Goal: Task Accomplishment & Management: Manage account settings

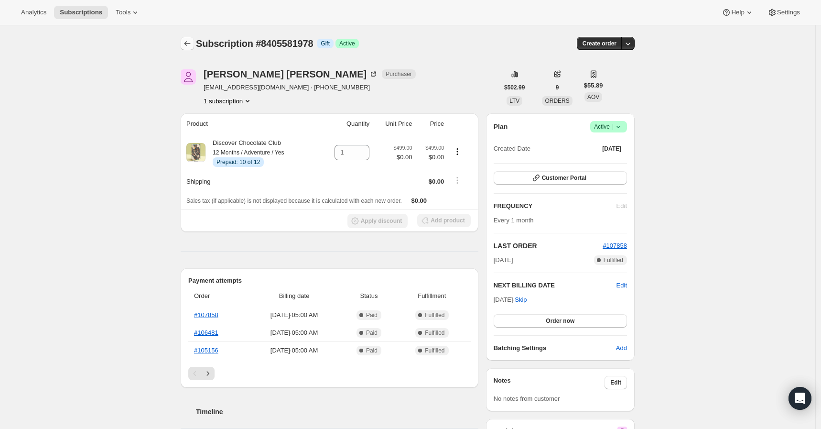
click at [191, 45] on icon "Subscriptions" at bounding box center [188, 44] width 10 height 10
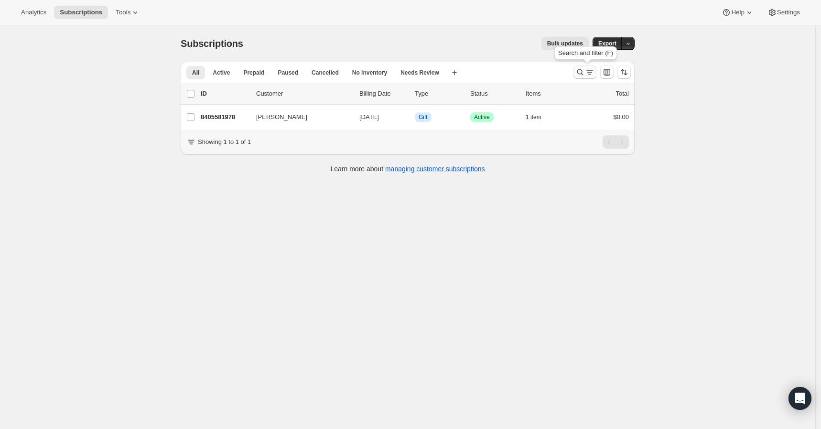
click at [582, 76] on icon "Search and filter results" at bounding box center [580, 72] width 10 height 10
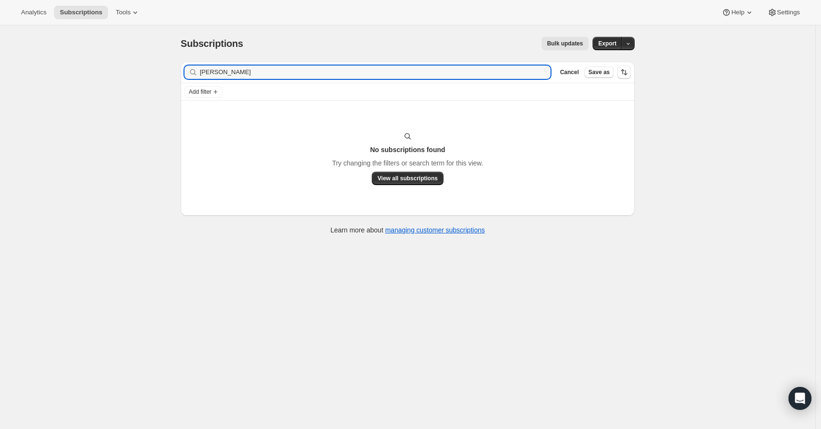
type input "[PERSON_NAME]"
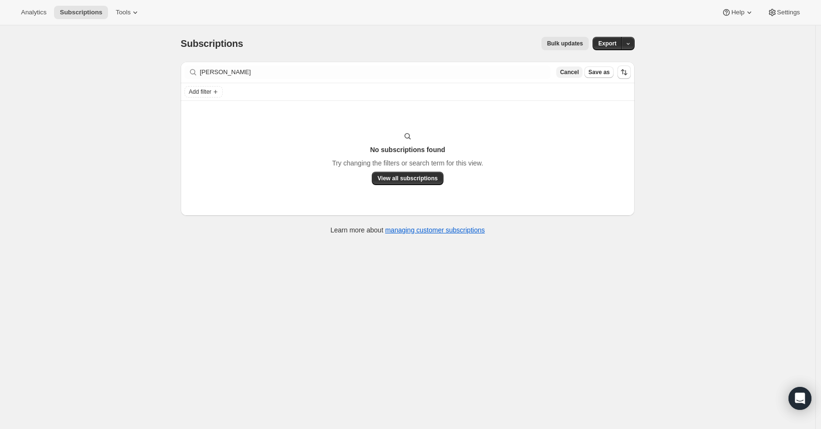
click at [578, 70] on span "Cancel" at bounding box center [569, 72] width 19 height 8
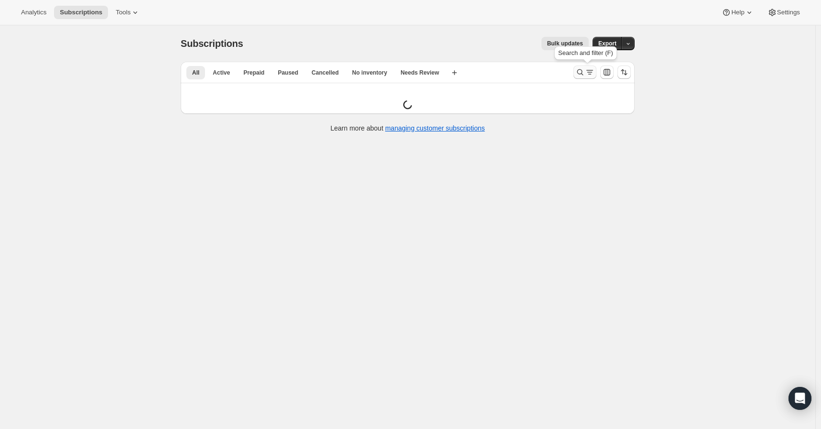
click at [576, 69] on button "Search and filter results" at bounding box center [584, 71] width 23 height 13
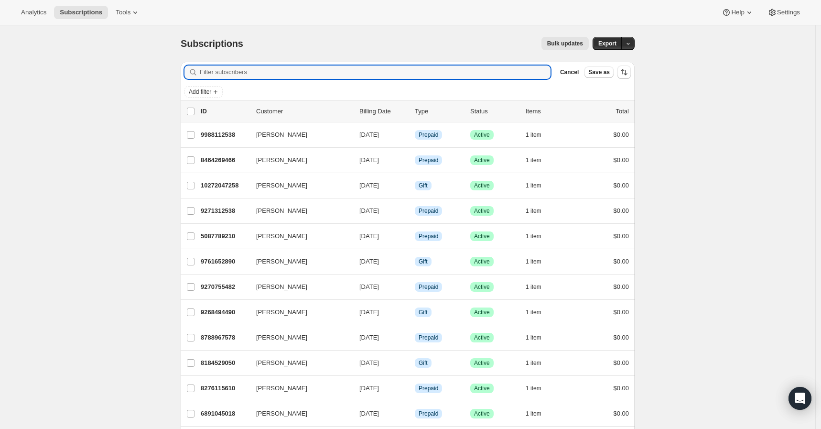
paste input "[STREET_ADDRESS][GEOGRAPHIC_DATA]"
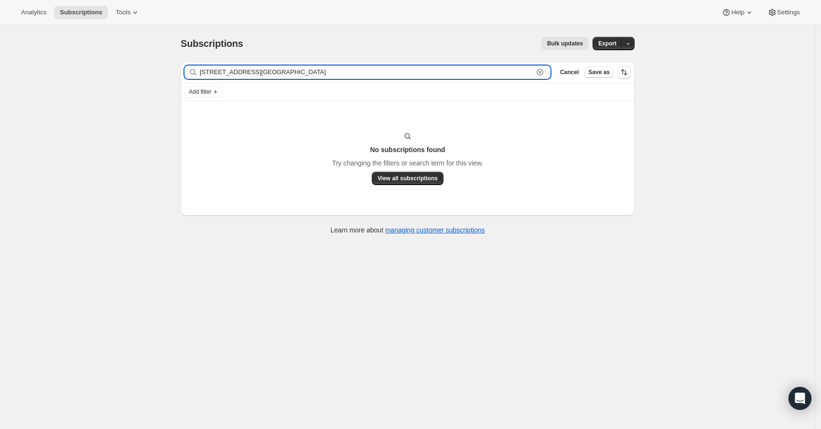
drag, startPoint x: 297, startPoint y: 77, endPoint x: 202, endPoint y: 67, distance: 95.6
click at [202, 67] on input "[STREET_ADDRESS][GEOGRAPHIC_DATA]" at bounding box center [367, 71] width 334 height 13
paste input "[EMAIL_ADDRESS][DOMAIN_NAME]"
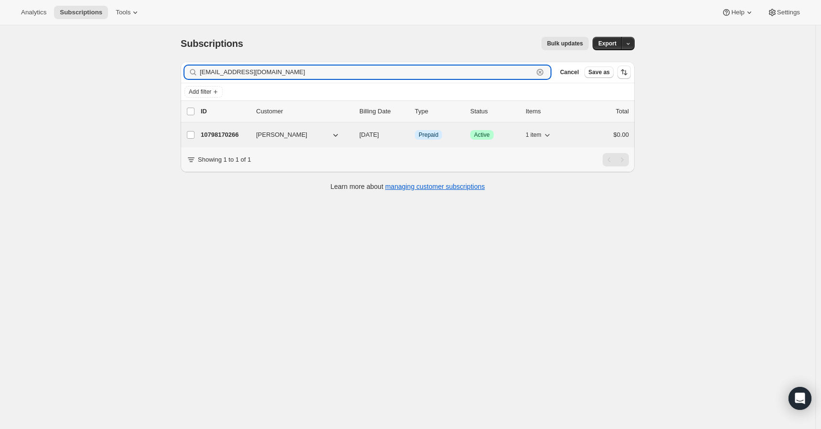
type input "[EMAIL_ADDRESS][DOMAIN_NAME]"
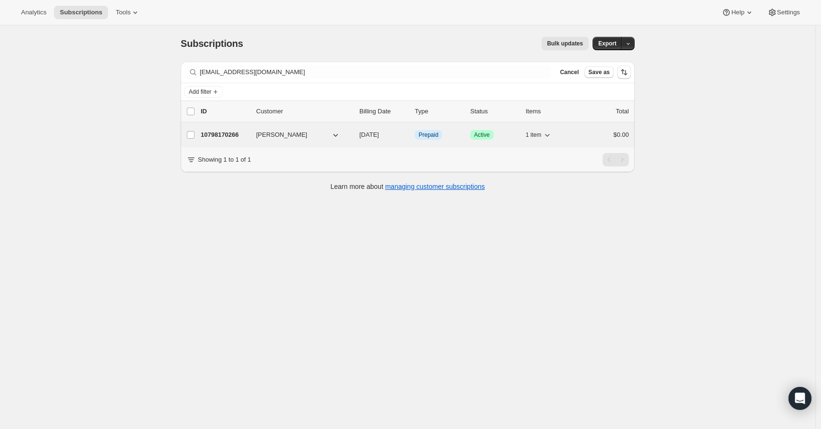
click at [225, 133] on p "10798170266" at bounding box center [225, 135] width 48 height 10
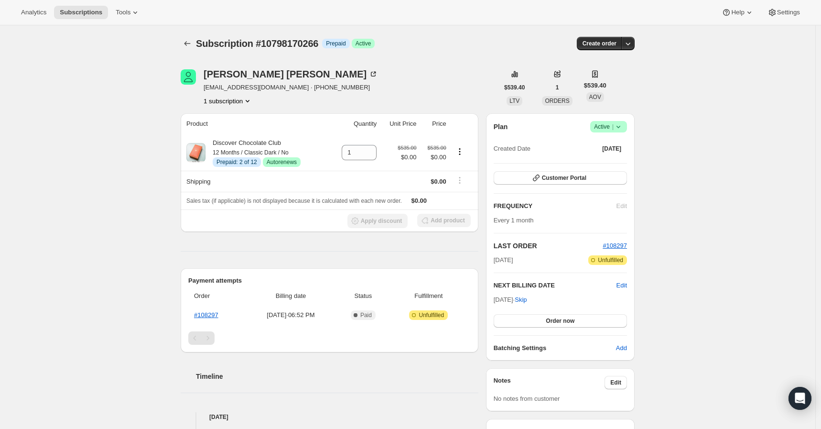
click at [123, 135] on div "Subscription #10798170266. This page is ready Subscription #10798170266 Info Pr…" at bounding box center [407, 365] width 815 height 681
click at [98, 83] on div "Subscription #10798170266. This page is ready Subscription #10798170266 Info Pr…" at bounding box center [407, 365] width 815 height 681
click at [109, 126] on div "Subscription #10798170266. This page is ready Subscription #10798170266 Info Pr…" at bounding box center [407, 365] width 815 height 681
click at [106, 127] on div "Subscription #10798170266. This page is ready Subscription #10798170266 Info Pr…" at bounding box center [407, 365] width 815 height 681
